Goal: Check status

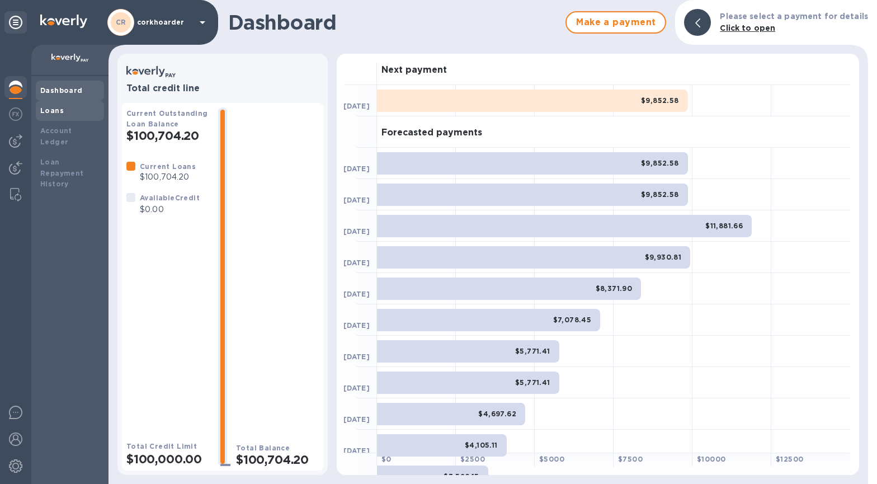
click at [72, 116] on div "Loans" at bounding box center [70, 111] width 68 height 20
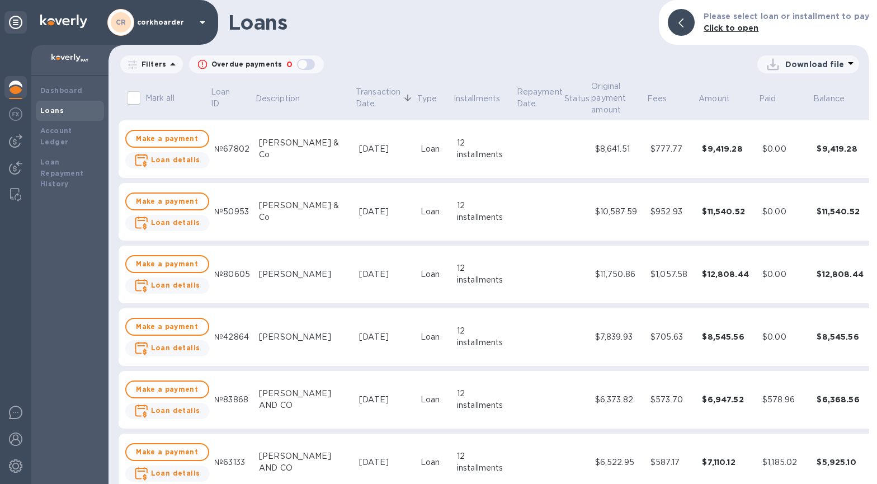
click at [355, 263] on td "[DATE]" at bounding box center [386, 275] width 62 height 58
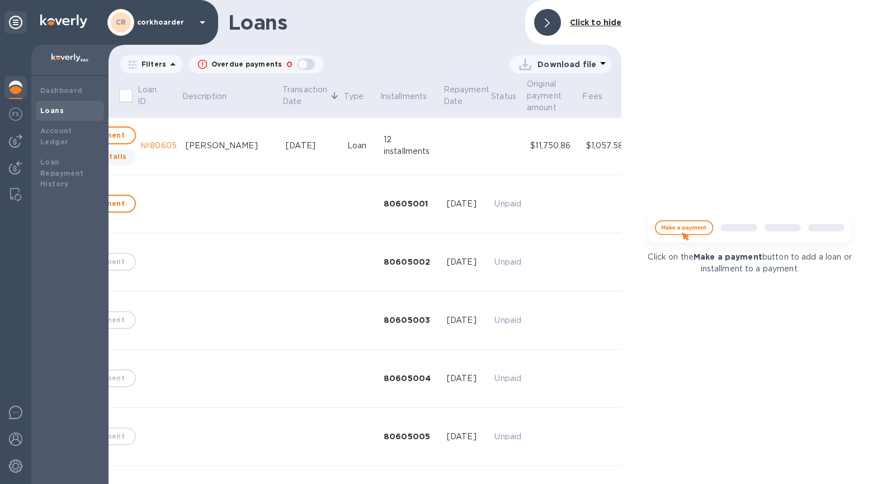
scroll to position [129, 233]
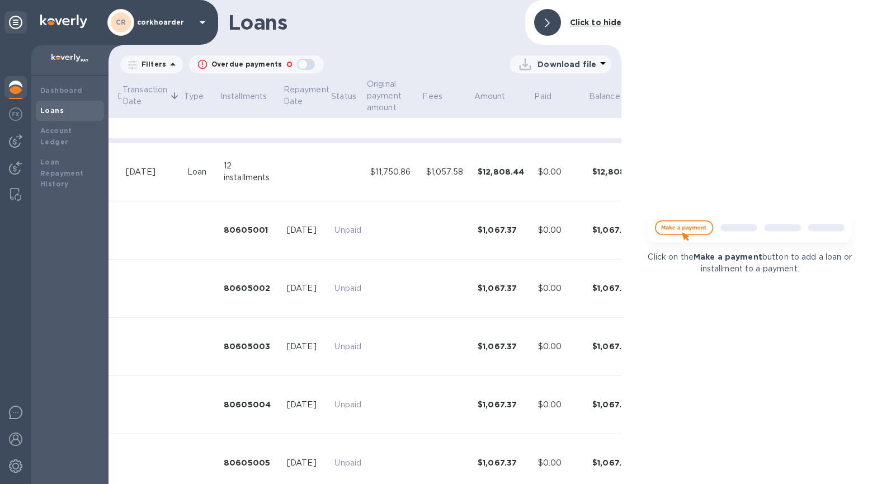
click at [534, 181] on td "$0.00" at bounding box center [561, 172] width 54 height 58
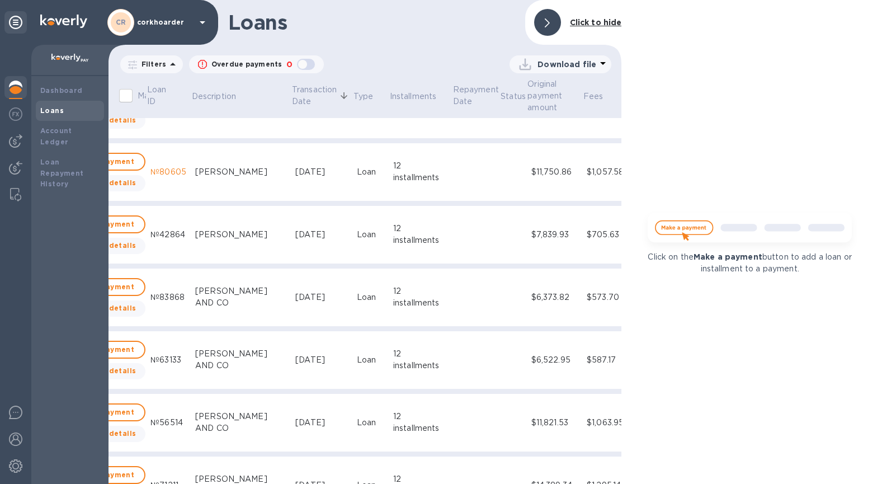
scroll to position [102, 70]
